Goal: Task Accomplishment & Management: Complete application form

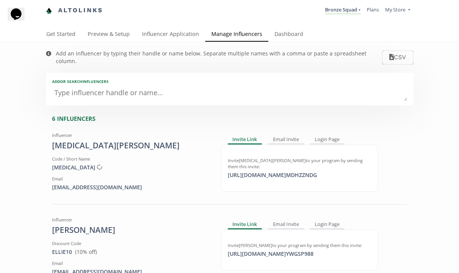
click at [169, 89] on textarea at bounding box center [229, 93] width 355 height 15
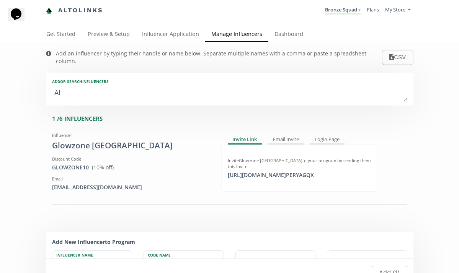
type textarea "Ale"
type input "Ale"
type input "ALE"
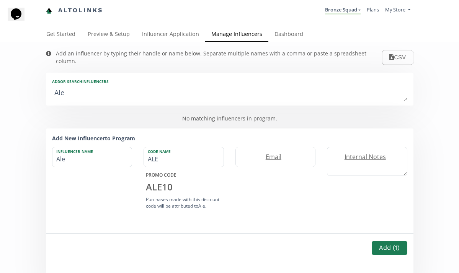
type textarea "Alex"
type input "Alex"
type input "[PERSON_NAME]"
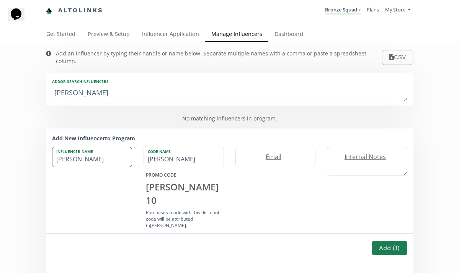
type textarea "Alex"
click at [111, 154] on input "Alex" at bounding box center [92, 157] width 80 height 20
type input "[PERSON_NAME]"
click at [270, 155] on input "email" at bounding box center [276, 157] width 80 height 20
type input "[EMAIL_ADDRESS][DOMAIN_NAME]"
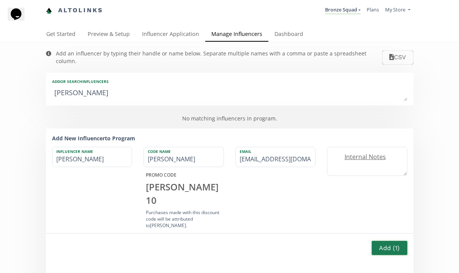
click at [384, 251] on button "Add ( 1 )" at bounding box center [388, 248] width 37 height 16
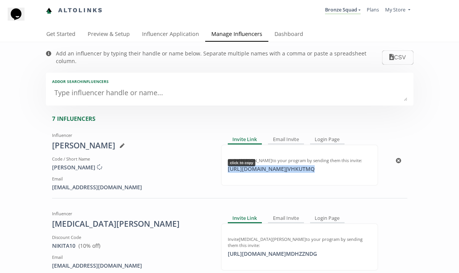
click at [289, 165] on div "[URL][DOMAIN_NAME] JVHKUTMQ click to copy" at bounding box center [271, 169] width 96 height 8
